Goal: Task Accomplishment & Management: Complete application form

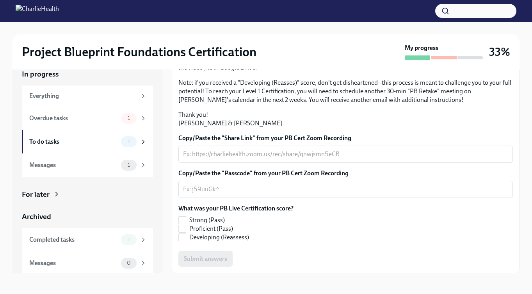
scroll to position [14, 0]
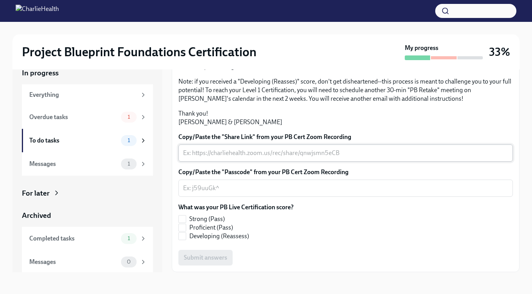
click at [226, 154] on textarea "Copy/Paste the "Share Link" from your PB Cert Zoom Recording" at bounding box center [345, 152] width 325 height 9
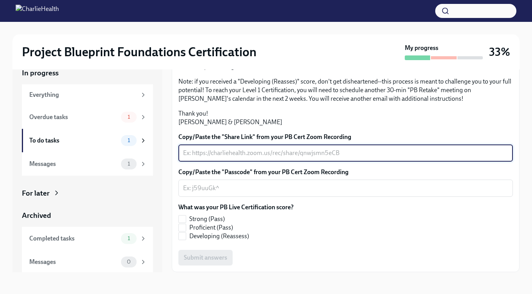
paste textarea "[URL][DOMAIN_NAME]"
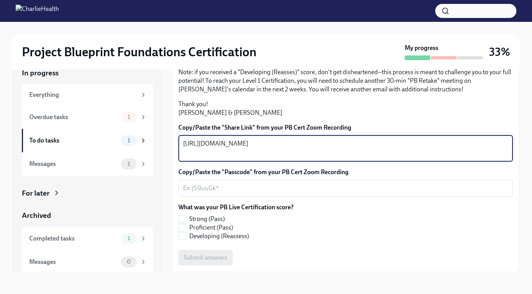
type textarea "[URL][DOMAIN_NAME]"
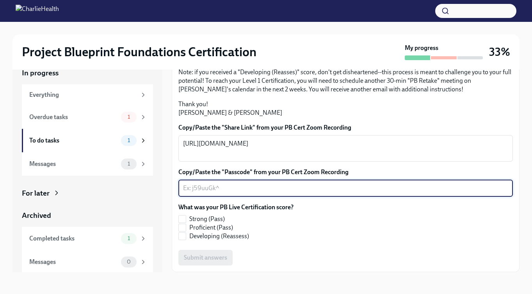
click at [213, 193] on textarea "Copy/Paste the "Passcode" from your PB Cert Zoom Recording" at bounding box center [345, 187] width 325 height 9
paste textarea "J=pwe5z*"
type textarea "J=pwe5z*"
click at [221, 232] on span "Proficient (Pass)" at bounding box center [211, 227] width 44 height 9
click at [186, 231] on input "Proficient (Pass)" at bounding box center [182, 227] width 7 height 7
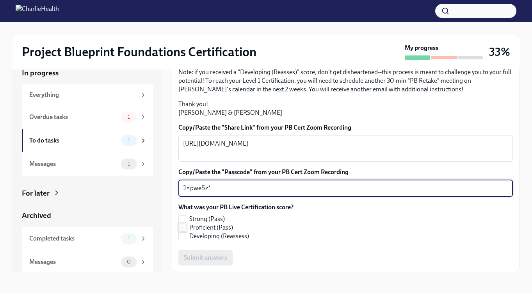
checkbox input "true"
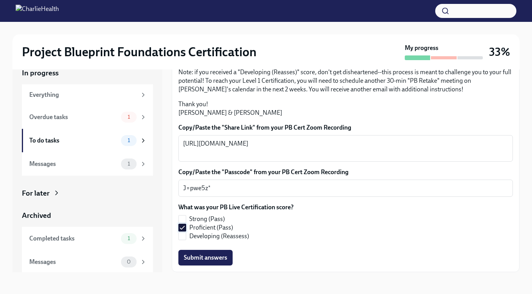
scroll to position [189, 0]
click at [222, 256] on span "Submit answers" at bounding box center [205, 258] width 43 height 8
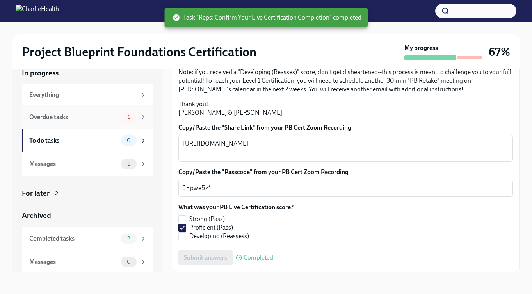
click at [114, 116] on div "Overdue tasks" at bounding box center [73, 117] width 89 height 9
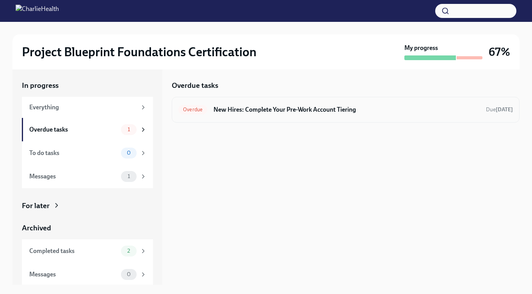
click at [248, 114] on div "Overdue New Hires: Complete Your Pre-Work Account Tiering Due [DATE]" at bounding box center [345, 109] width 334 height 12
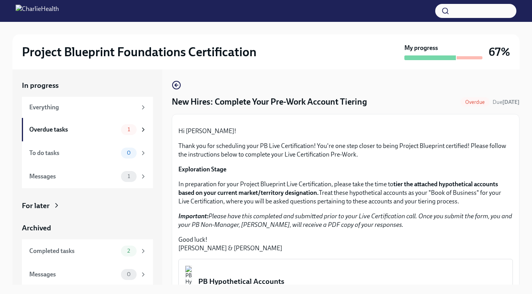
scroll to position [165, 0]
